Goal: Task Accomplishment & Management: Manage account settings

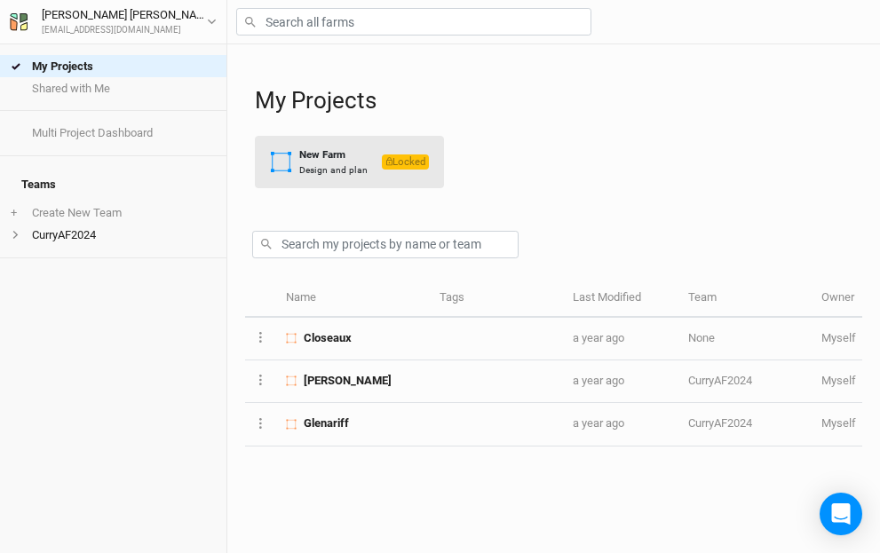
click at [316, 159] on div "New Farm" at bounding box center [333, 154] width 68 height 15
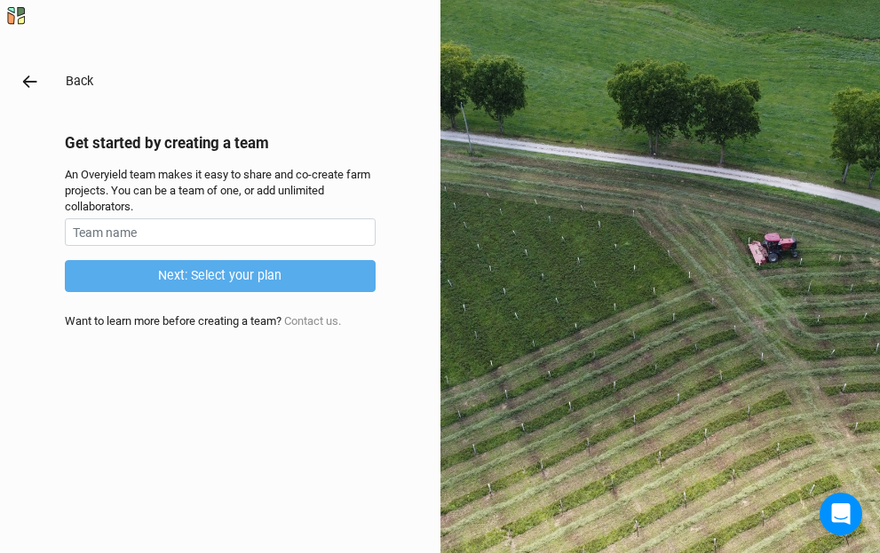
click at [27, 75] on icon "button" at bounding box center [30, 82] width 20 height 20
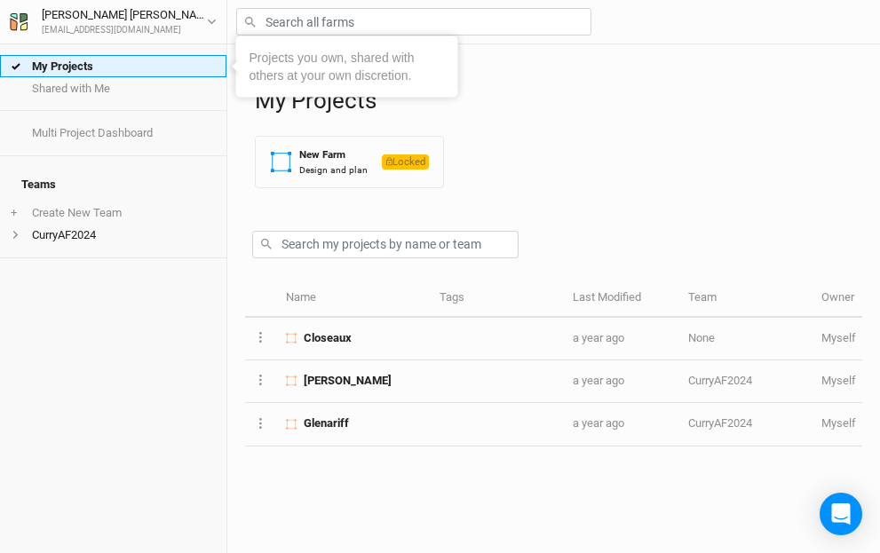
click at [69, 68] on link "My Projects" at bounding box center [113, 66] width 226 height 22
click at [136, 64] on link "My Projects" at bounding box center [113, 66] width 226 height 22
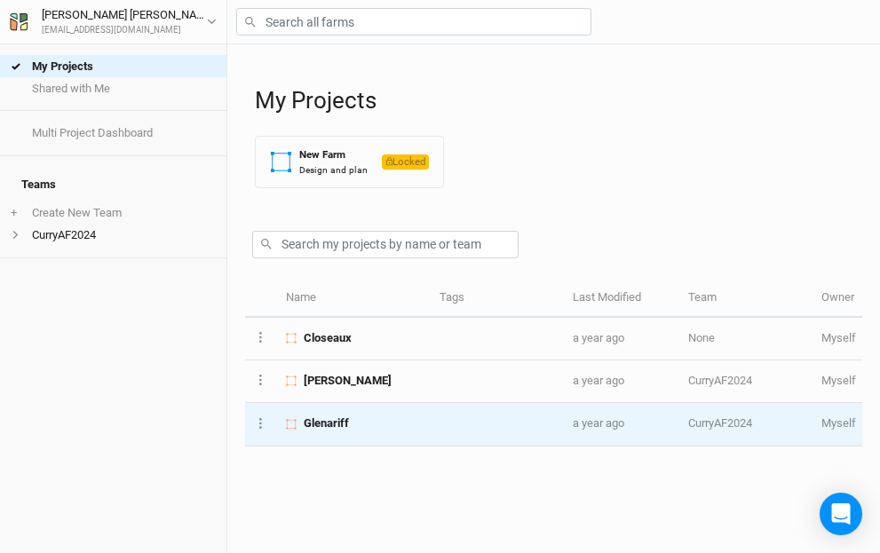
click at [329, 417] on span "Glenariff" at bounding box center [326, 423] width 45 height 16
click at [323, 415] on span "Glenariff" at bounding box center [326, 423] width 45 height 16
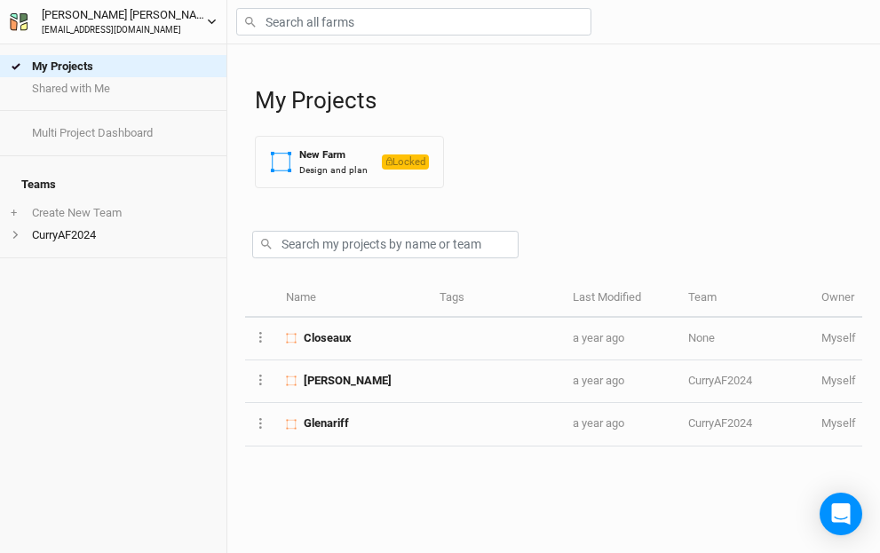
click at [96, 20] on div "Michael Curry" at bounding box center [124, 15] width 165 height 18
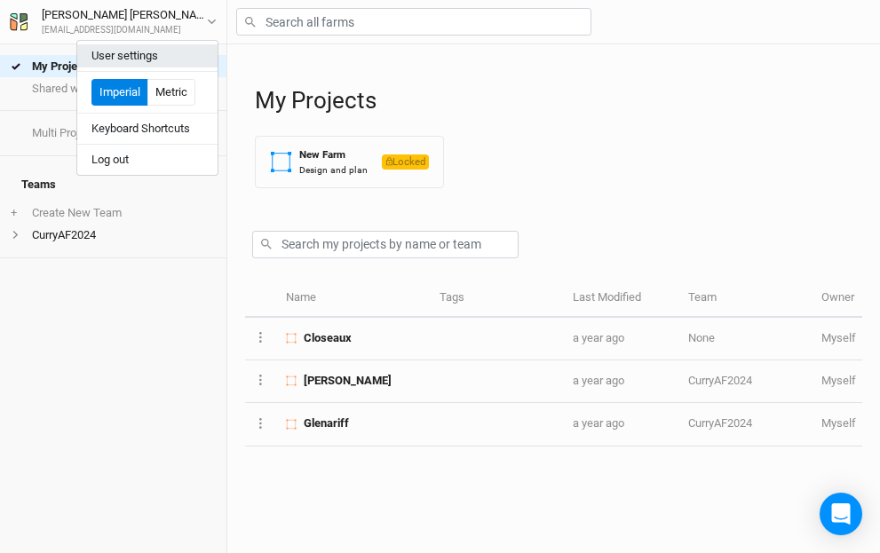
click at [122, 50] on button "User settings" at bounding box center [147, 55] width 140 height 23
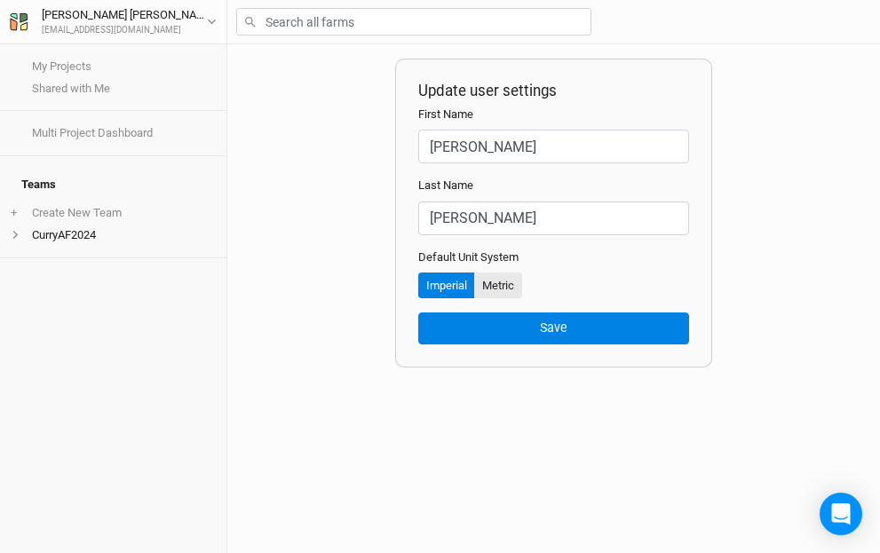
click at [498, 280] on button "Metric" at bounding box center [498, 285] width 48 height 27
click at [448, 285] on button "Imperial" at bounding box center [446, 285] width 57 height 27
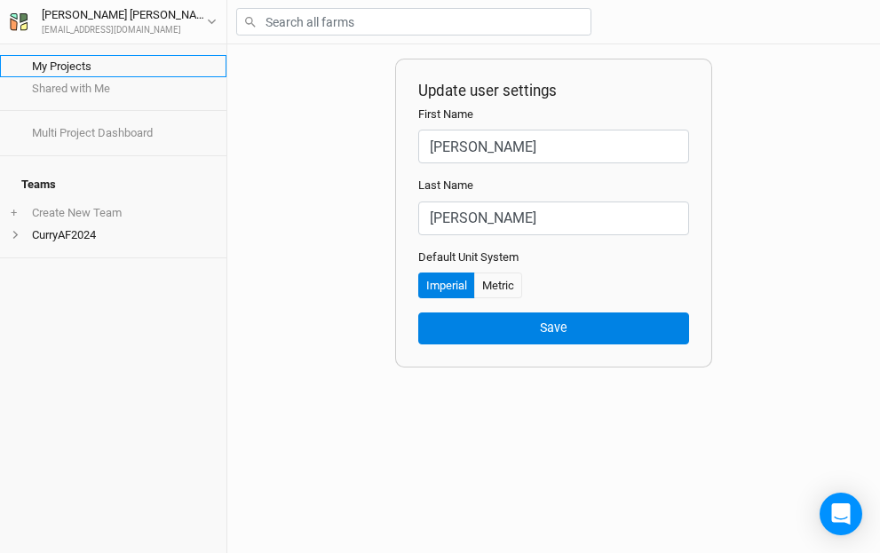
click at [68, 63] on link "My Projects" at bounding box center [113, 66] width 226 height 22
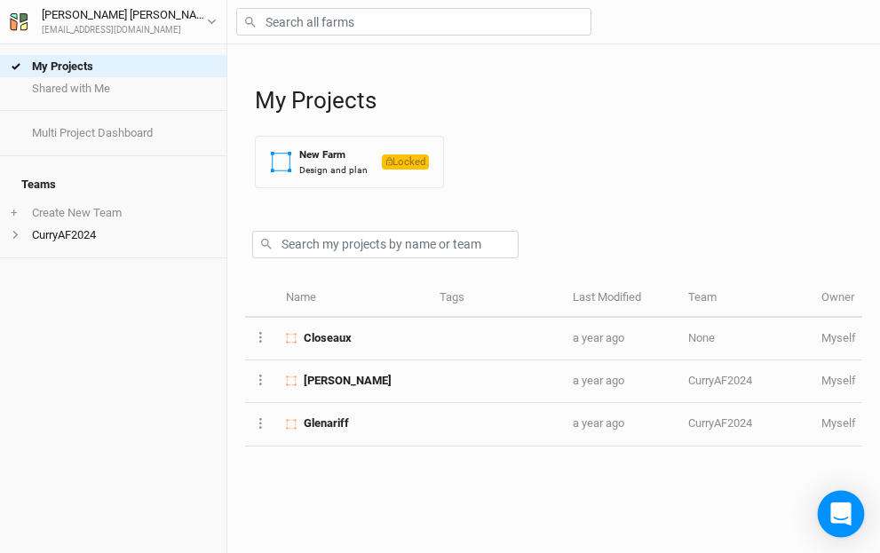
click at [842, 508] on icon "Open Intercom Messenger" at bounding box center [840, 513] width 20 height 23
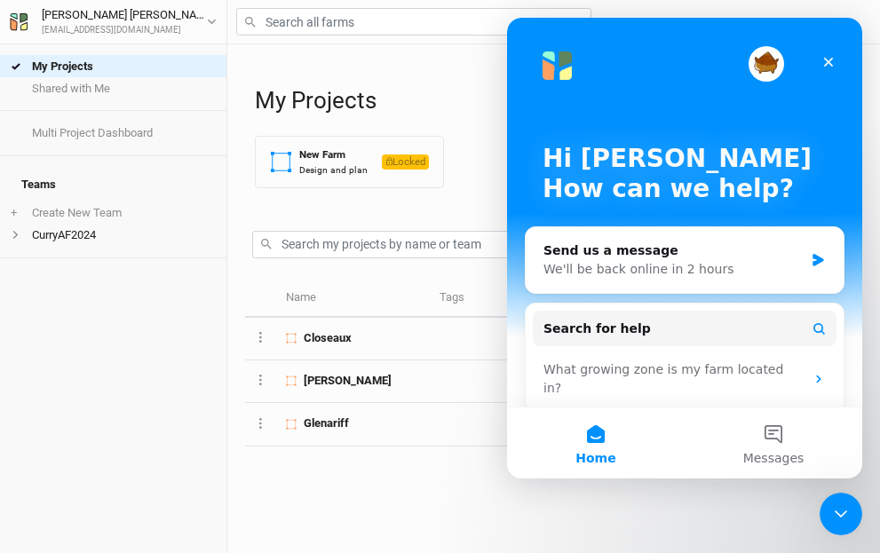
click at [75, 272] on div "My Projects Shared with Me Multi Project Dashboard Teams + Create New Team Curr…" at bounding box center [113, 298] width 226 height 509
click at [75, 224] on li "CurryAF2024" at bounding box center [113, 235] width 226 height 22
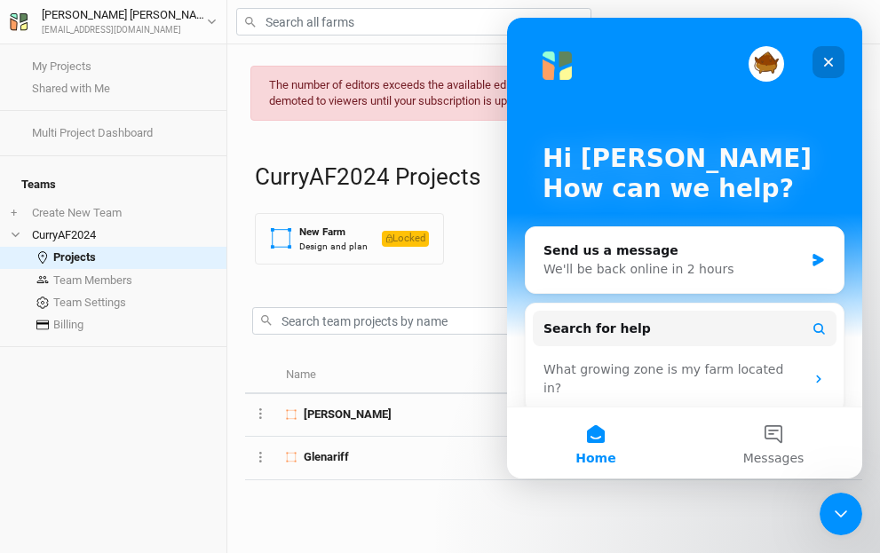
click at [824, 58] on icon "Close" at bounding box center [828, 62] width 14 height 14
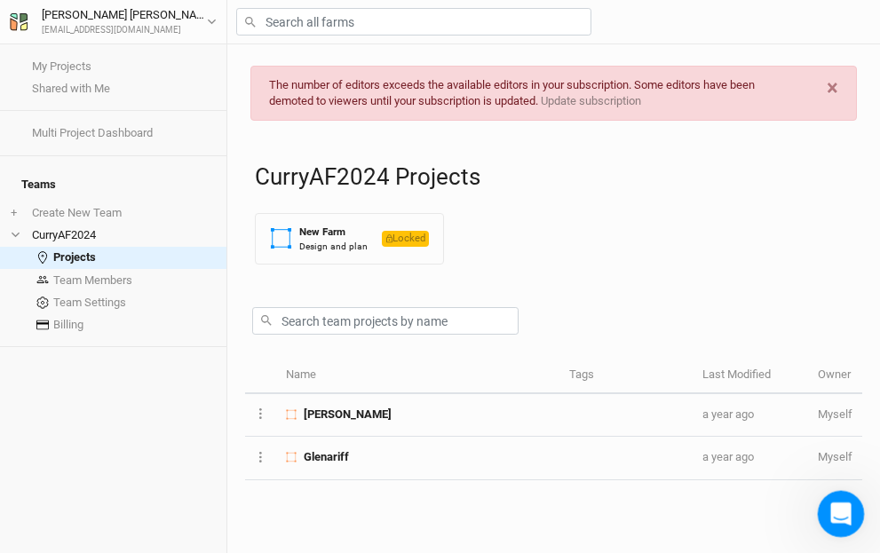
click at [844, 510] on icon "Open Intercom Messenger" at bounding box center [838, 511] width 29 height 29
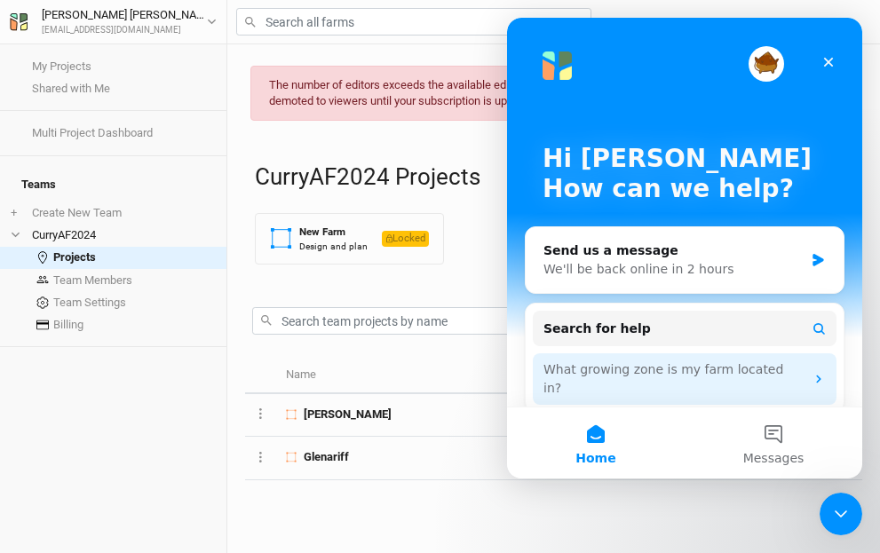
click at [662, 374] on div "What growing zone is my farm located in?" at bounding box center [673, 378] width 261 height 37
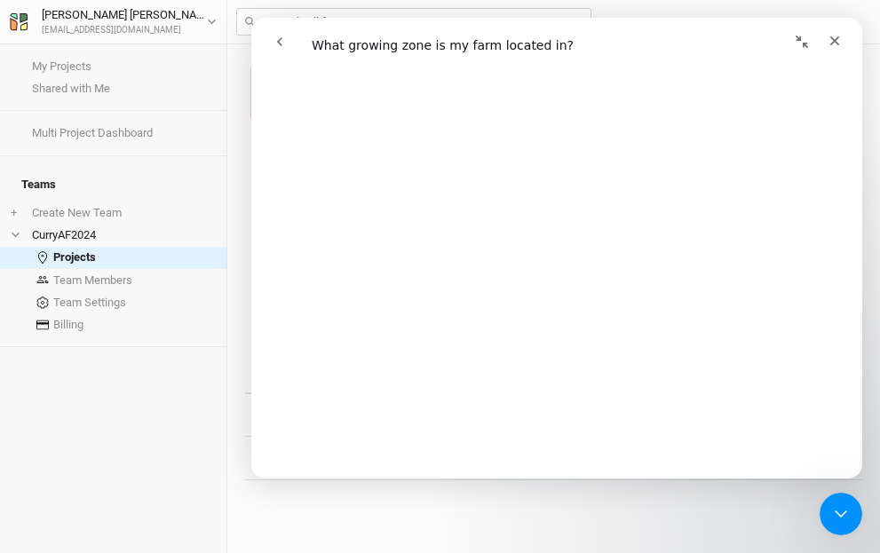
scroll to position [645, 0]
click at [150, 167] on h4 "Teams" at bounding box center [113, 185] width 205 height 36
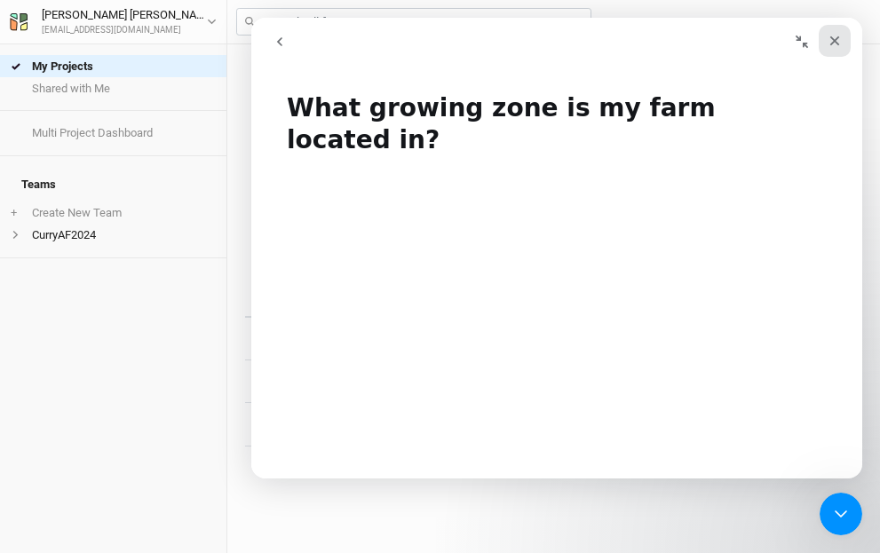
click at [834, 37] on icon "Close" at bounding box center [834, 41] width 14 height 14
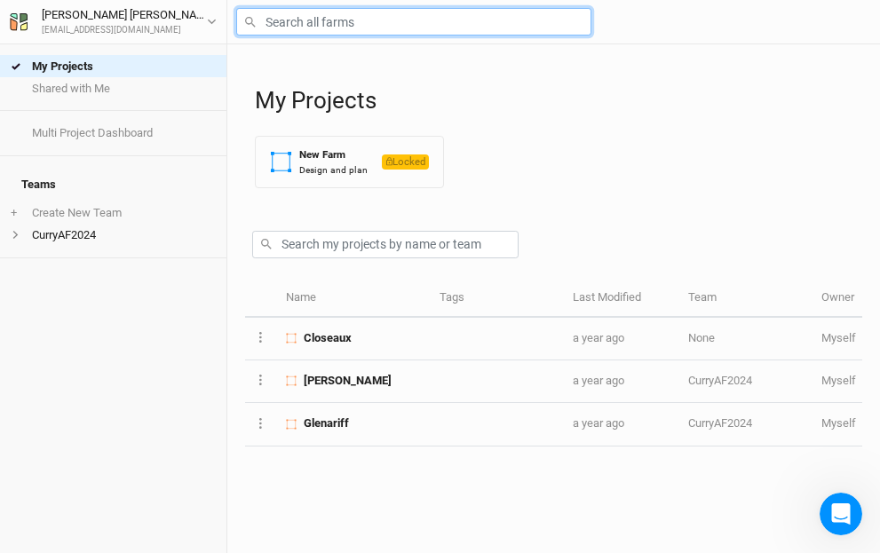
click at [375, 21] on input "text" at bounding box center [413, 22] width 355 height 28
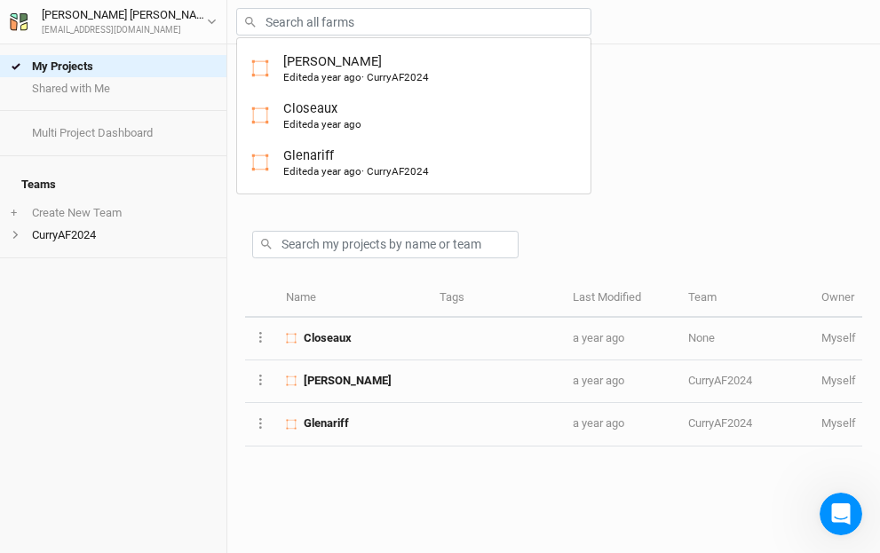
click at [133, 301] on div "My Projects Shared with Me Multi Project Dashboard Teams + Create New Team Curr…" at bounding box center [113, 298] width 226 height 509
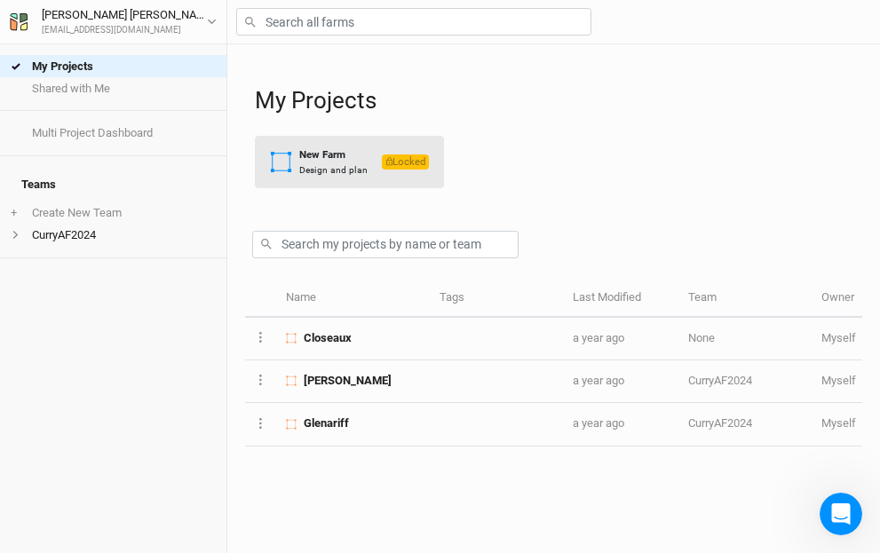
click at [330, 152] on div "New Farm" at bounding box center [333, 154] width 68 height 15
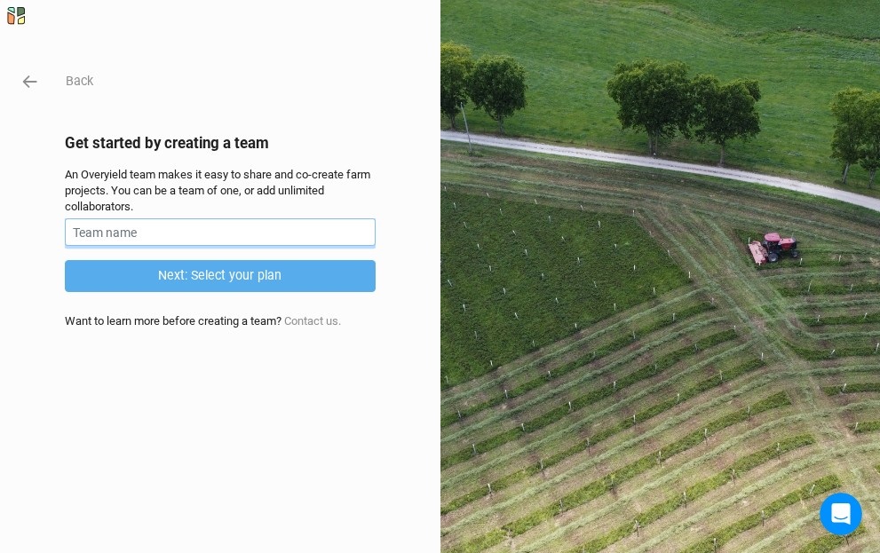
click at [131, 234] on input "text" at bounding box center [220, 232] width 311 height 28
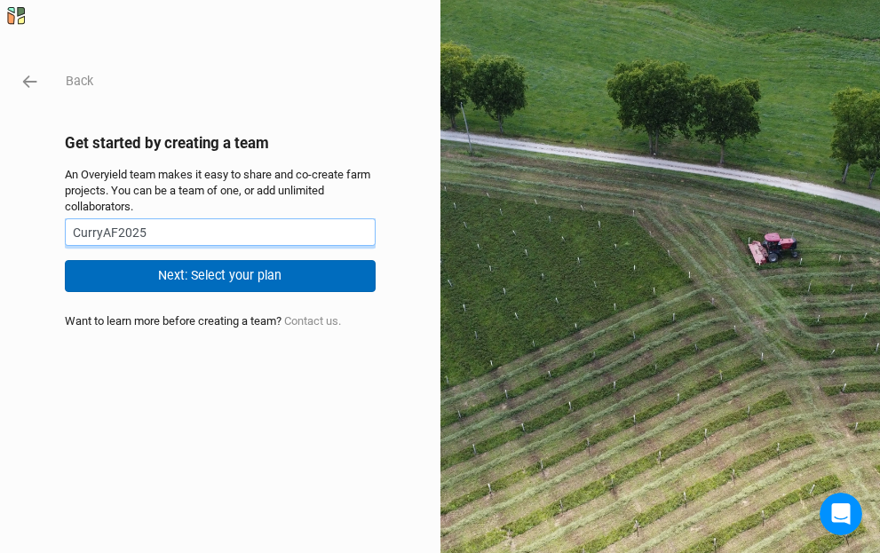
type input "CurryAF2025"
click at [227, 271] on button "Next: Select your plan" at bounding box center [220, 275] width 311 height 31
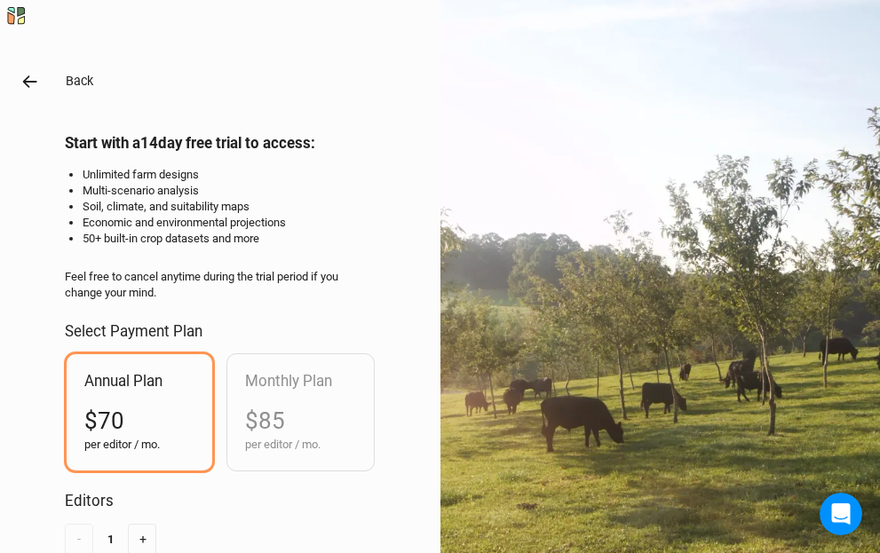
click at [28, 78] on icon "button" at bounding box center [30, 82] width 20 height 20
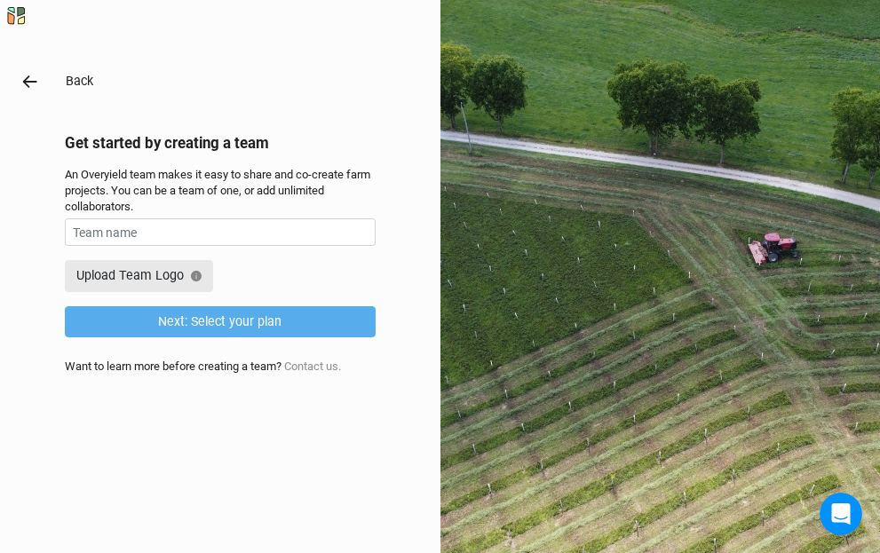
type input "CurryAF2025"
click at [28, 78] on icon "button" at bounding box center [30, 82] width 20 height 20
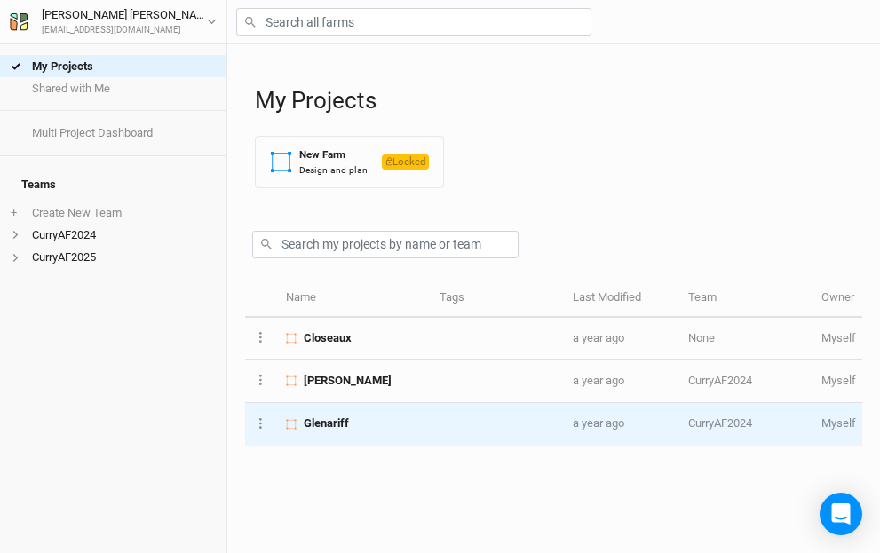
click at [326, 421] on span "Glenariff" at bounding box center [326, 423] width 45 height 16
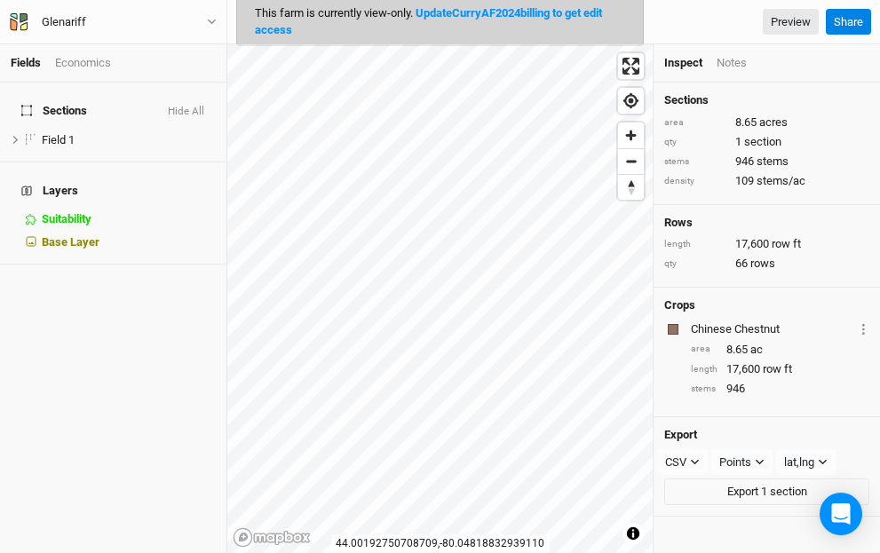
click at [518, 10] on link "Update CurryAF2024 billing to get edit access" at bounding box center [428, 20] width 347 height 29
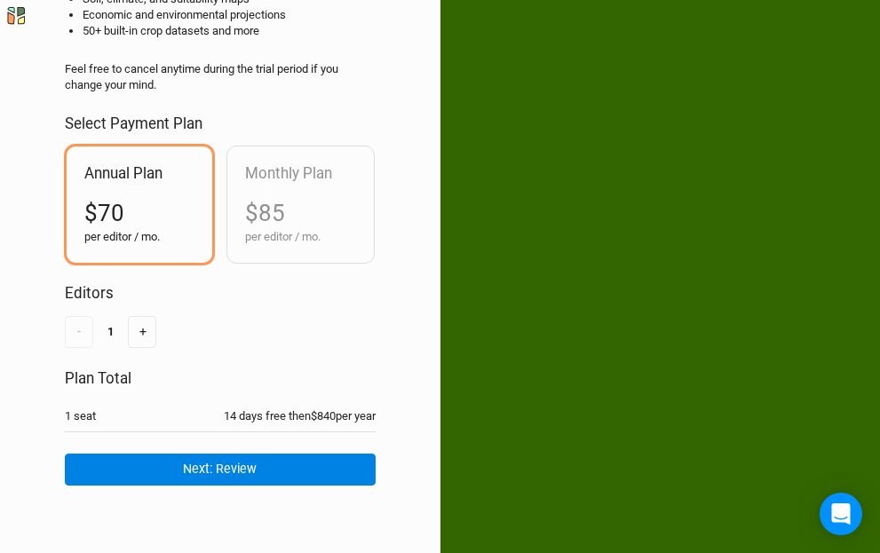
scroll to position [207, 0]
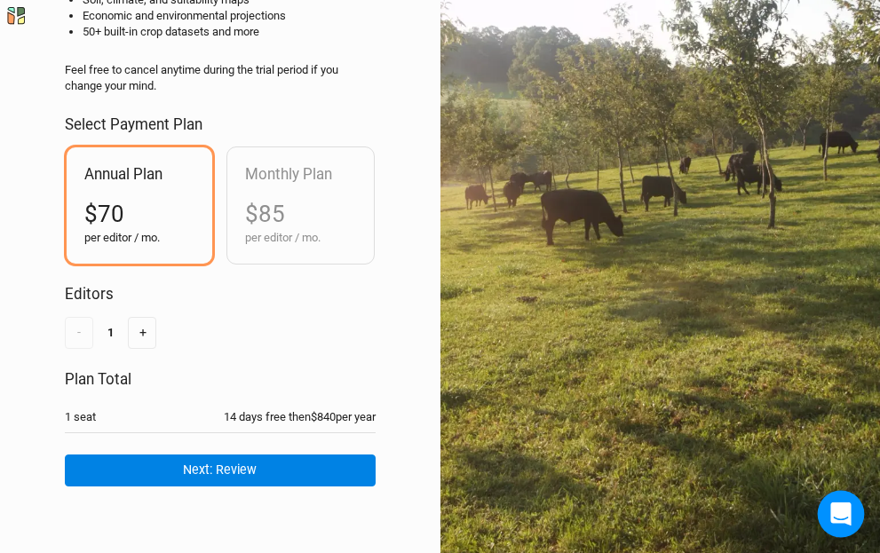
click at [832, 511] on icon "Open Intercom Messenger" at bounding box center [840, 513] width 23 height 23
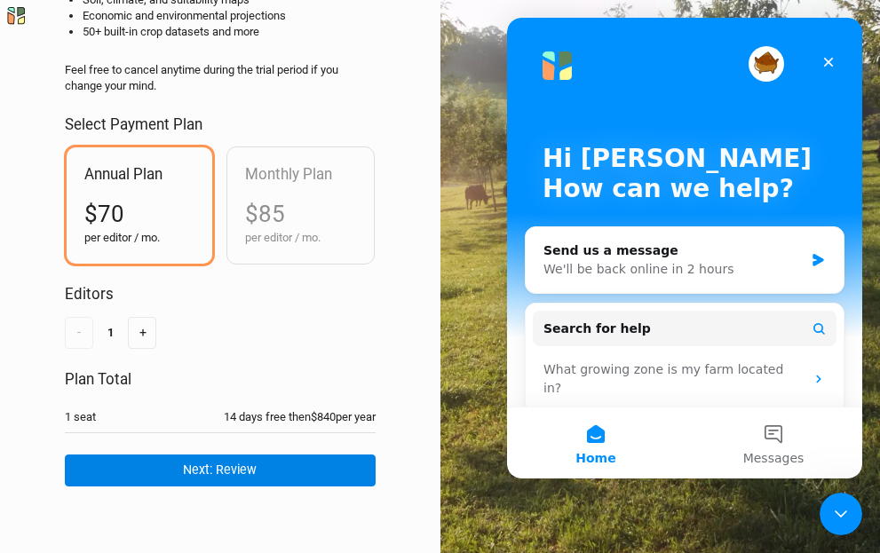
scroll to position [0, 0]
click at [773, 436] on button "Messages" at bounding box center [773, 442] width 178 height 71
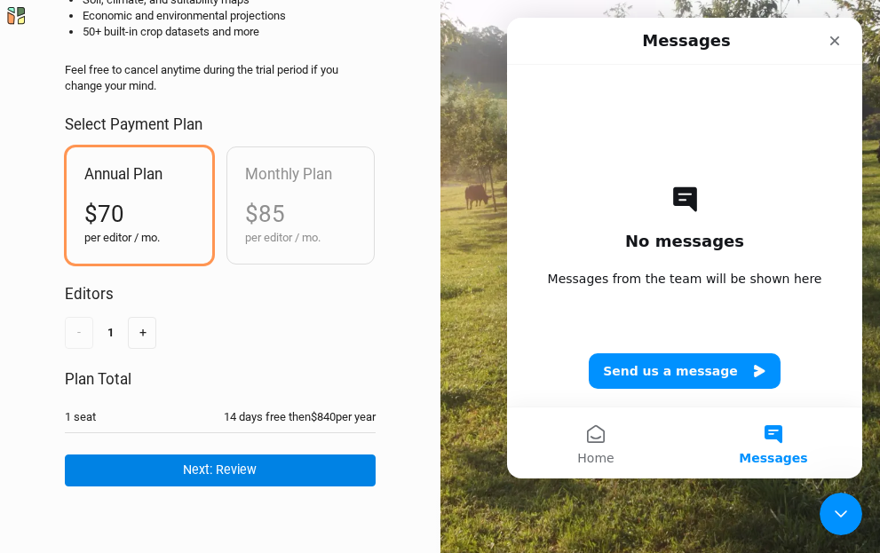
click at [706, 371] on button "Send us a message" at bounding box center [684, 371] width 192 height 36
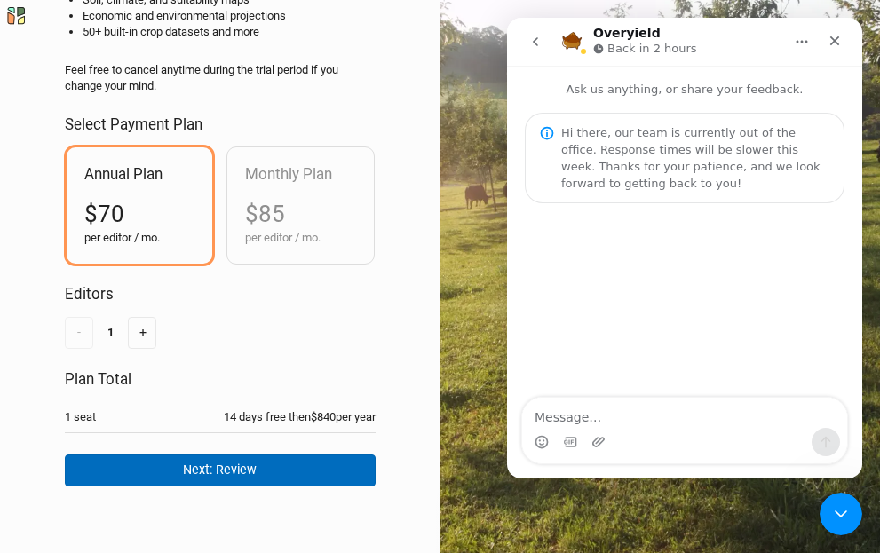
click at [250, 464] on button "Next: Review" at bounding box center [220, 469] width 311 height 31
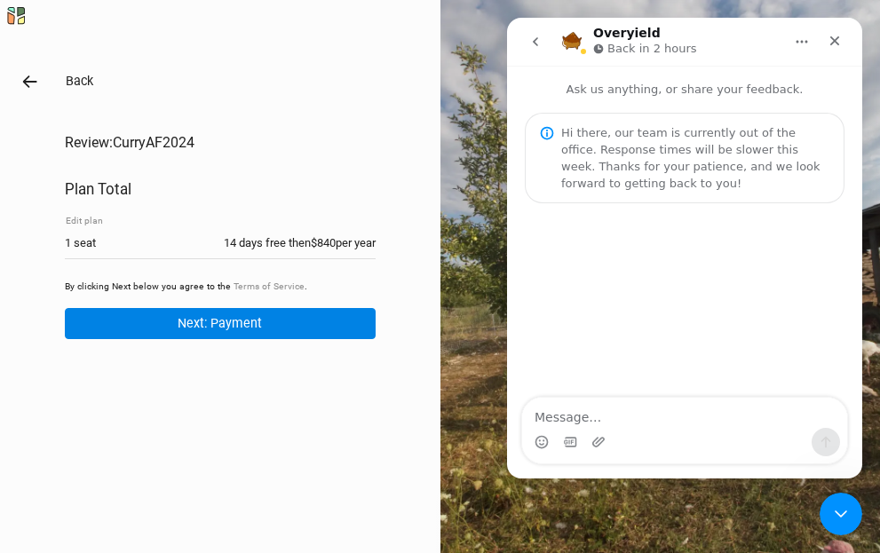
click at [25, 75] on icon "button" at bounding box center [30, 82] width 20 height 20
